Goal: Information Seeking & Learning: Learn about a topic

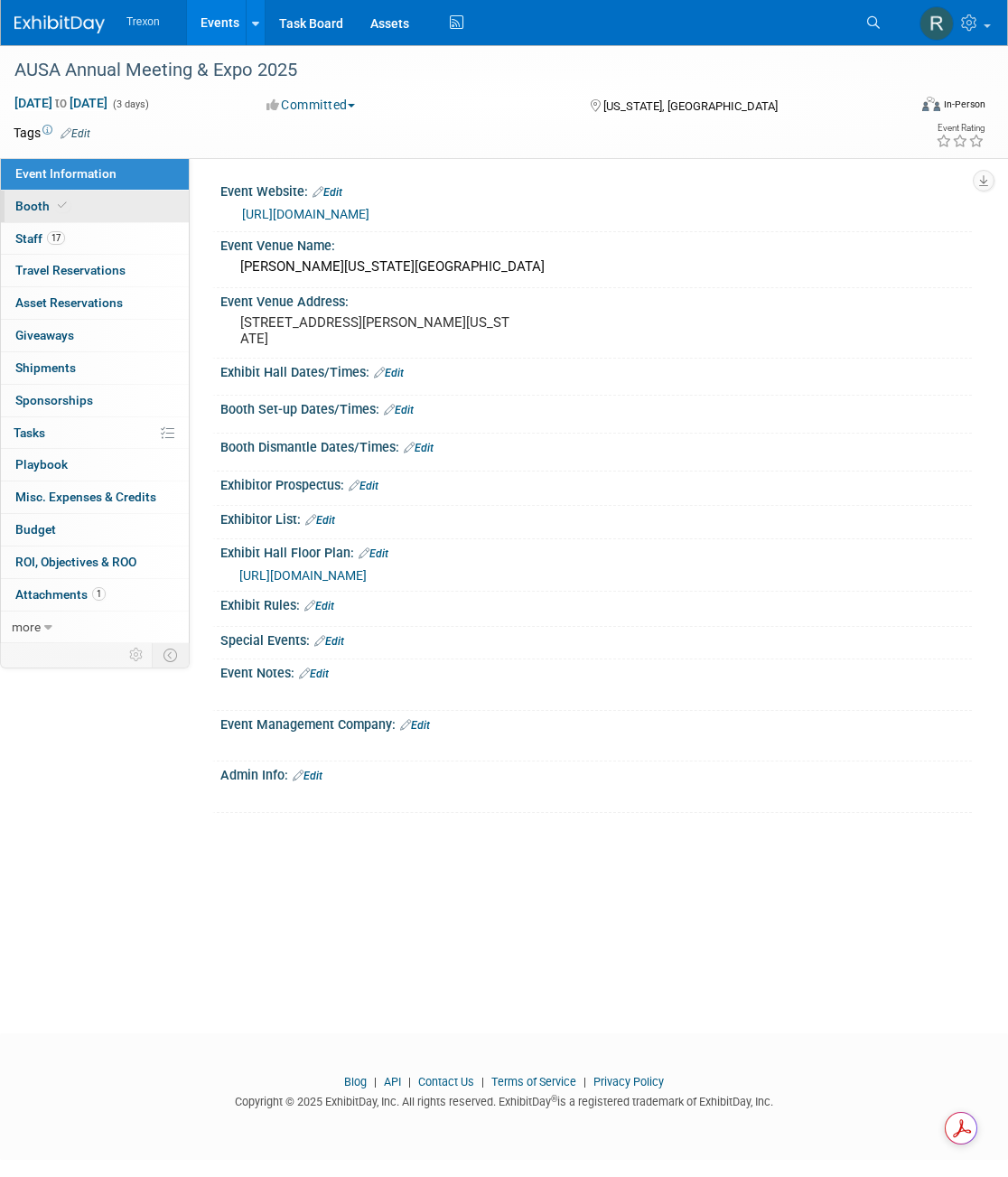
click at [39, 206] on span "Booth" at bounding box center [43, 206] width 55 height 15
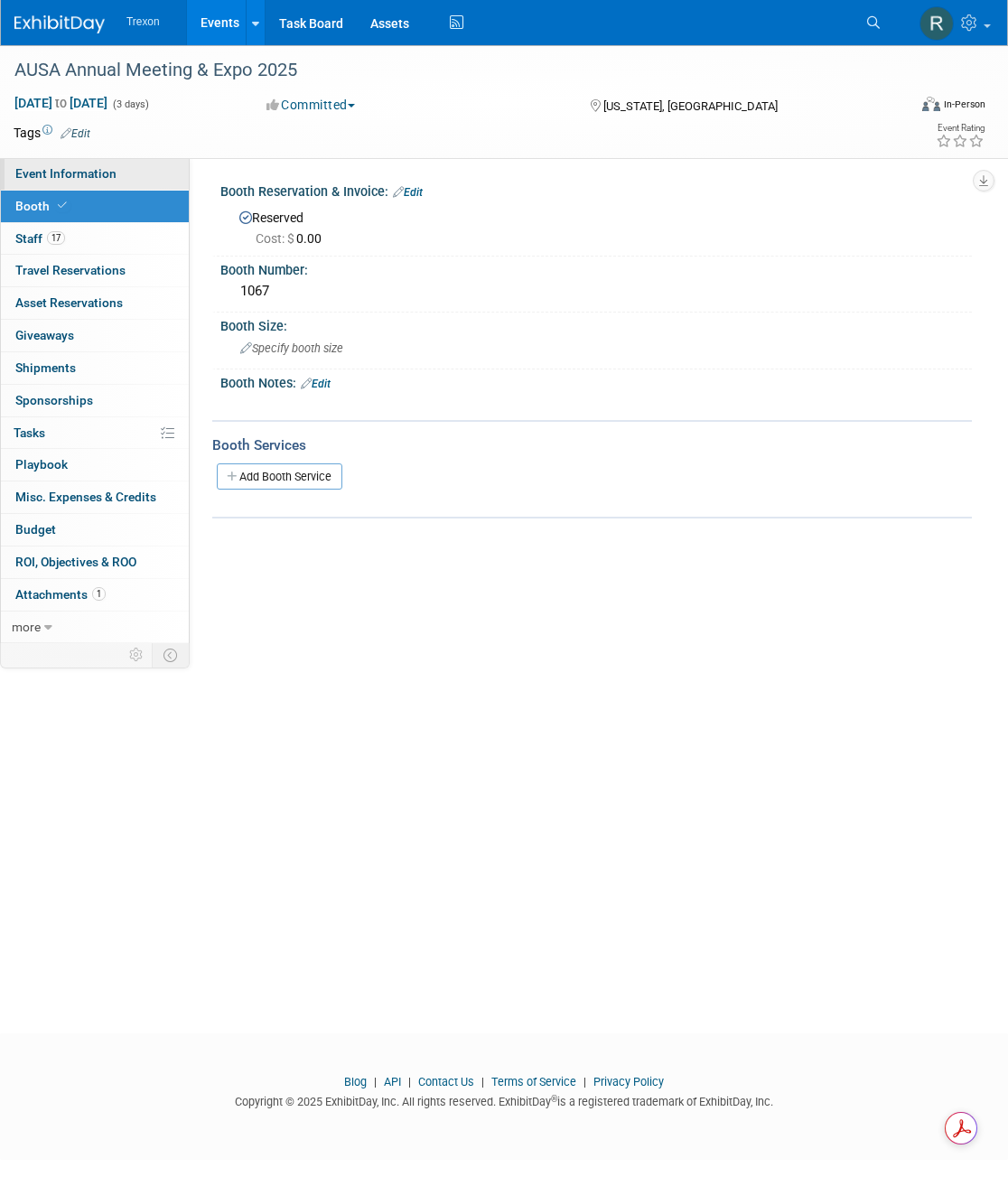
click at [83, 170] on span "Event Information" at bounding box center [65, 174] width 101 height 15
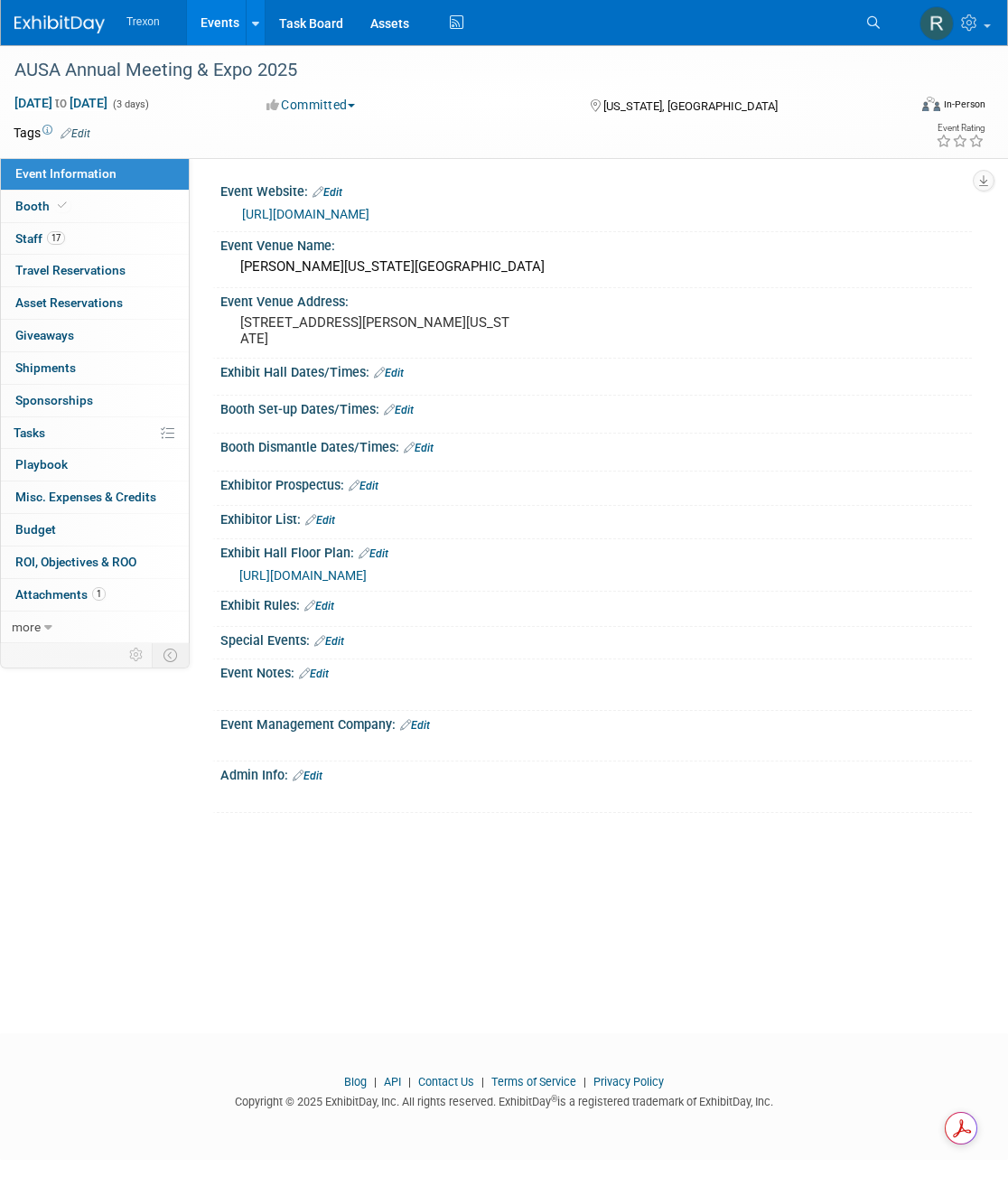
click at [345, 576] on span "https://meetings.ausa.org/annual/2025/multi_floorplan.cfm" at bounding box center [303, 575] width 127 height 15
click at [367, 576] on span "https://meetings.ausa.org/annual/2025/multi_floorplan.cfm" at bounding box center [303, 575] width 127 height 15
click at [367, 568] on span "https://meetings.ausa.org/annual/2025/multi_floorplan.cfm" at bounding box center [303, 575] width 127 height 15
click at [30, 206] on span "Booth" at bounding box center [43, 206] width 55 height 15
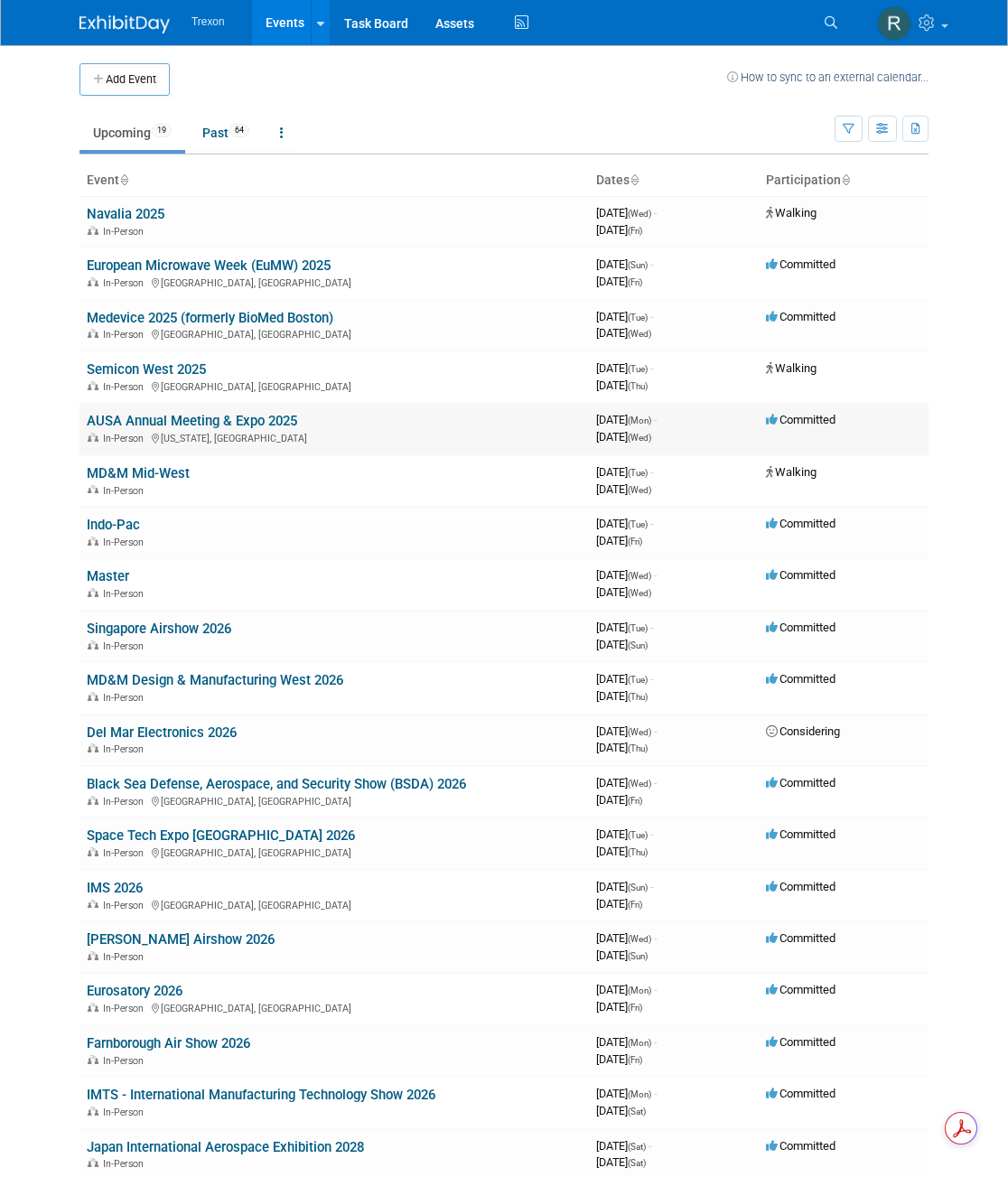
click at [165, 415] on link "AUSA Annual Meeting & Expo 2025" at bounding box center [192, 421] width 211 height 16
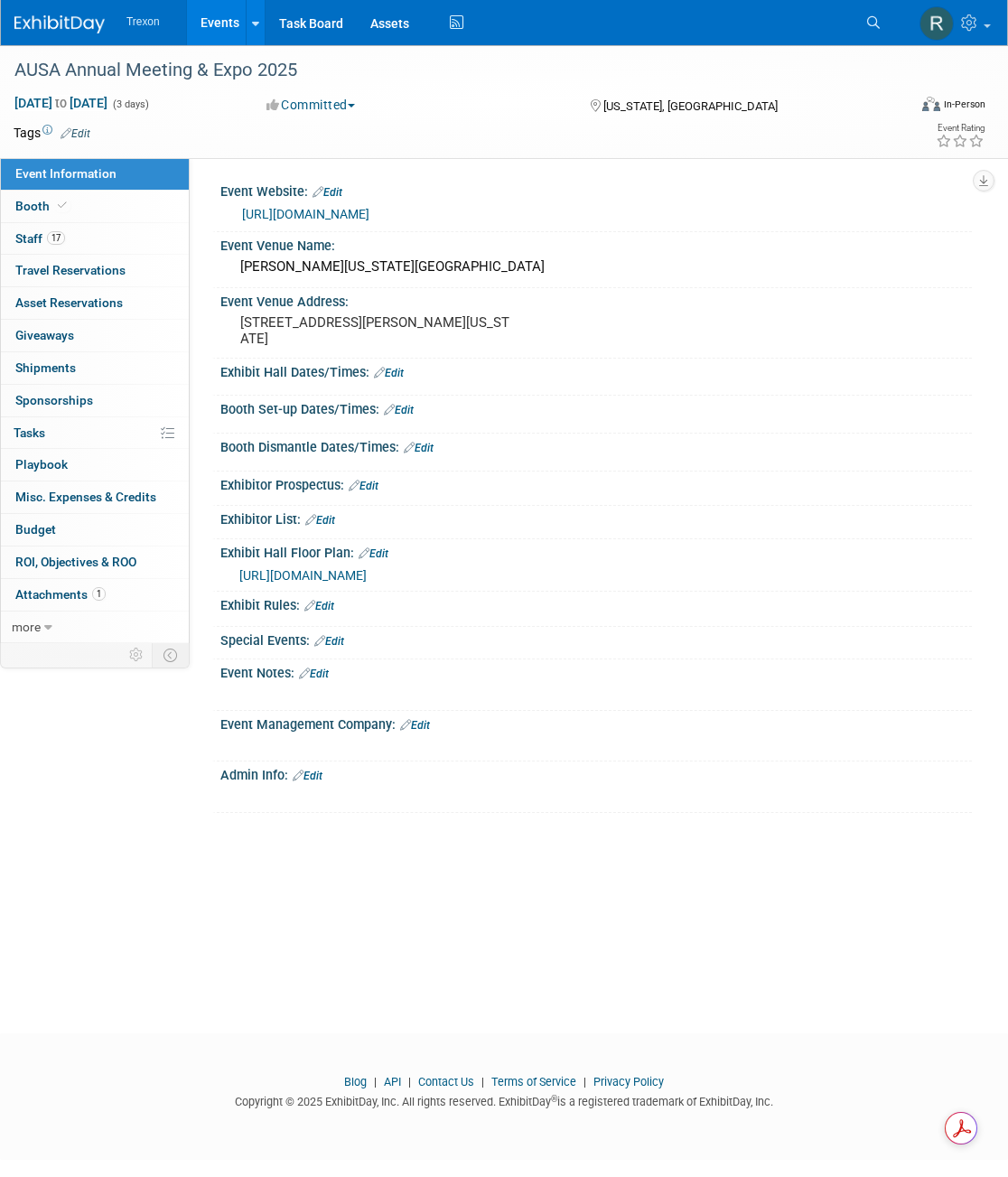
click at [304, 218] on link "[URL][DOMAIN_NAME]" at bounding box center [305, 214] width 127 height 15
click at [82, 204] on link "Booth" at bounding box center [95, 206] width 188 height 32
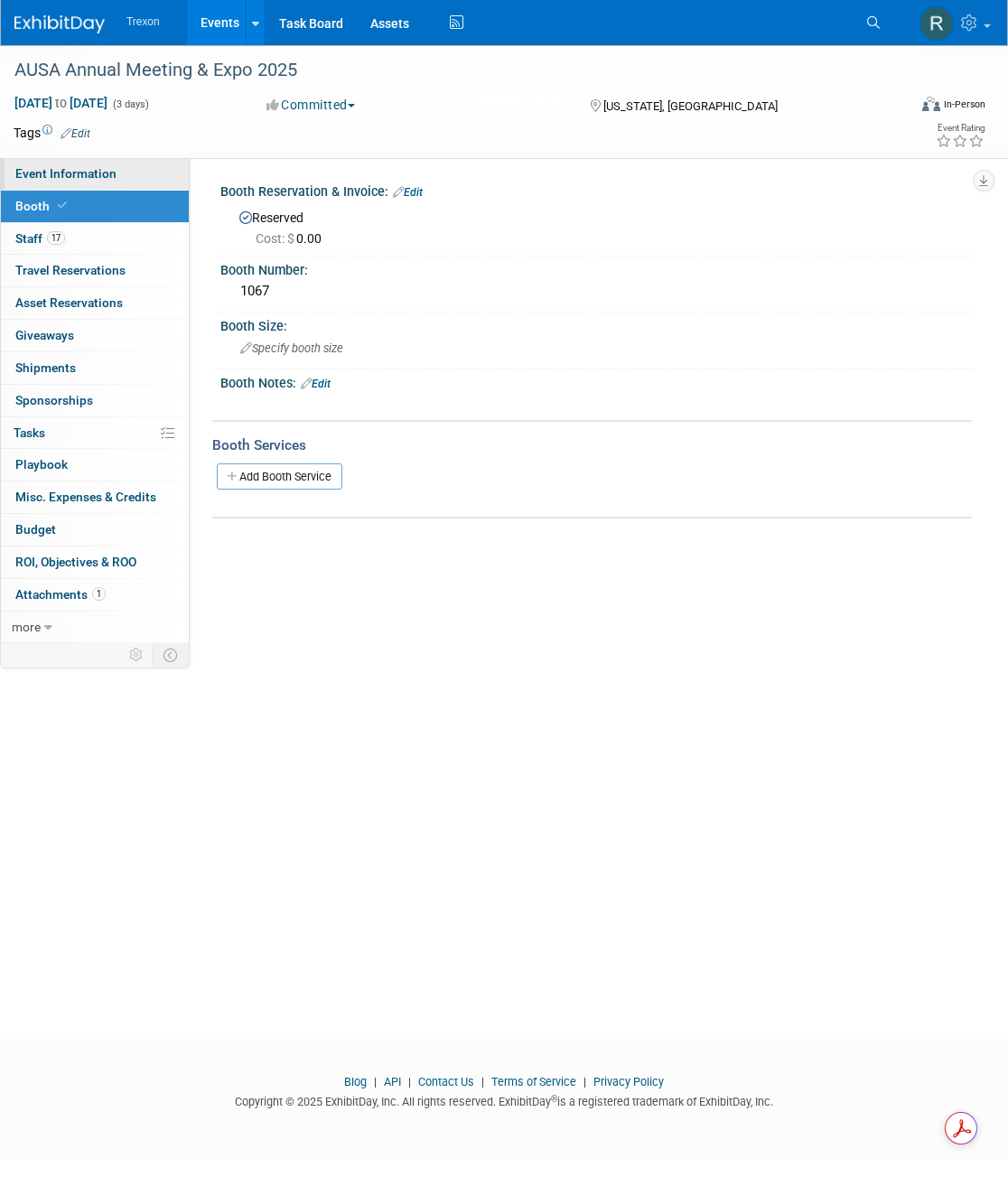
click at [85, 175] on span "Event Information" at bounding box center [65, 174] width 101 height 15
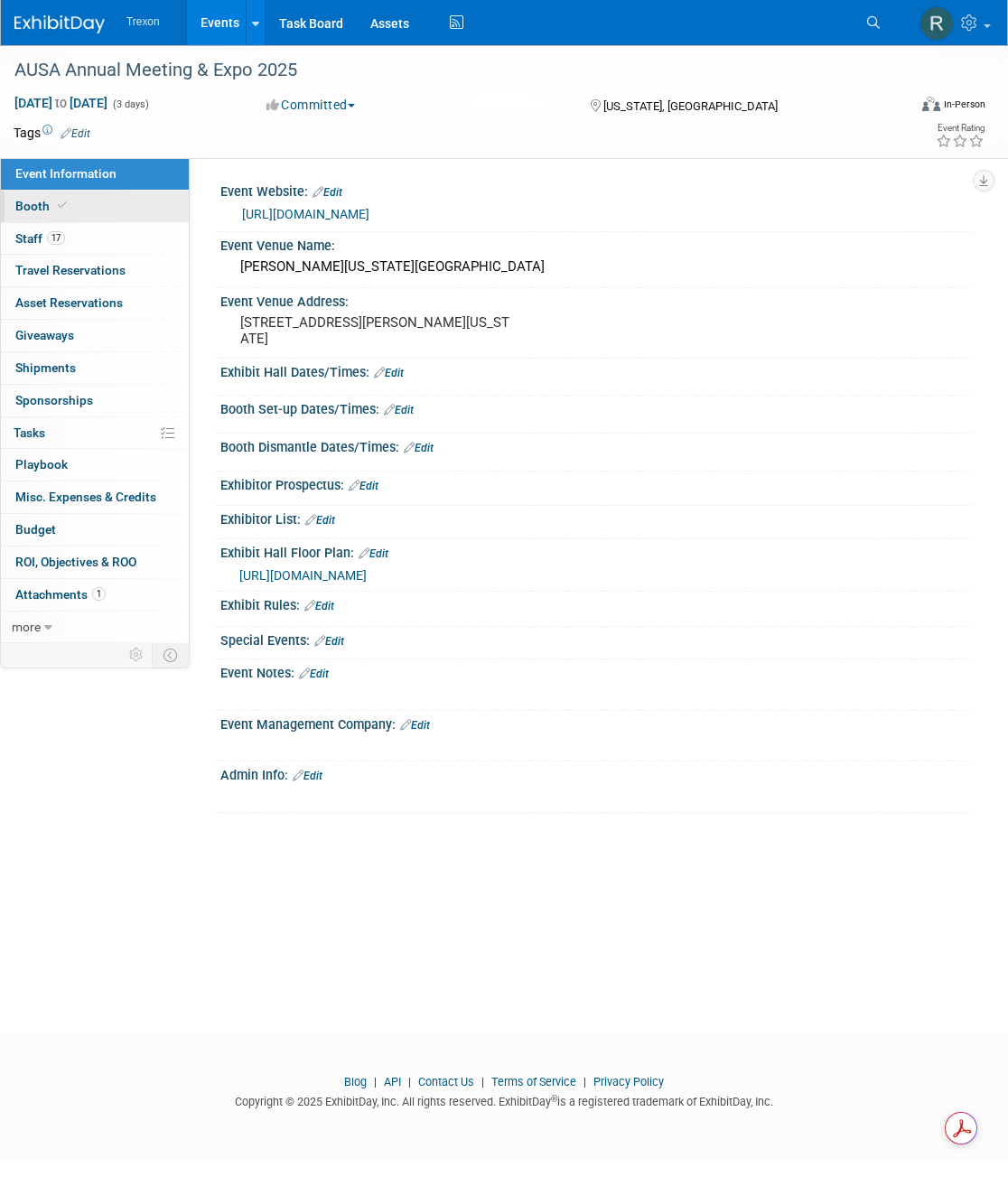
click at [38, 205] on span "Booth" at bounding box center [43, 206] width 55 height 15
